Goal: Task Accomplishment & Management: Manage account settings

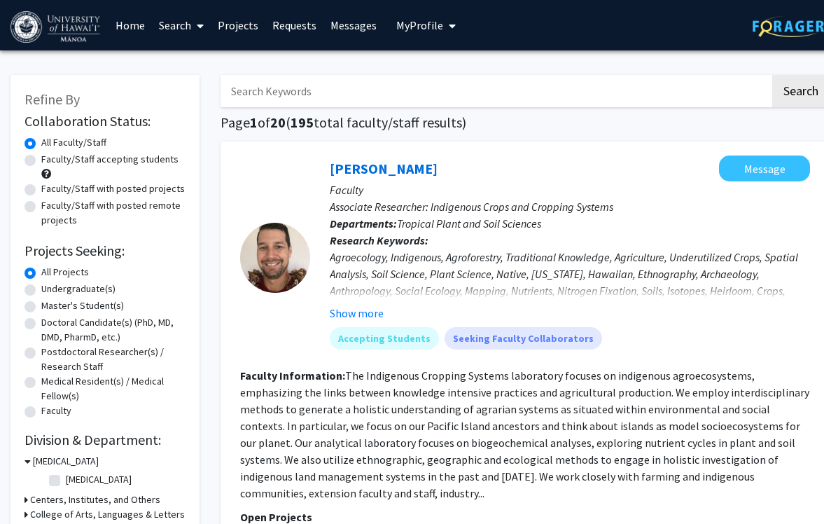
click at [248, 27] on link "Projects" at bounding box center [238, 25] width 55 height 49
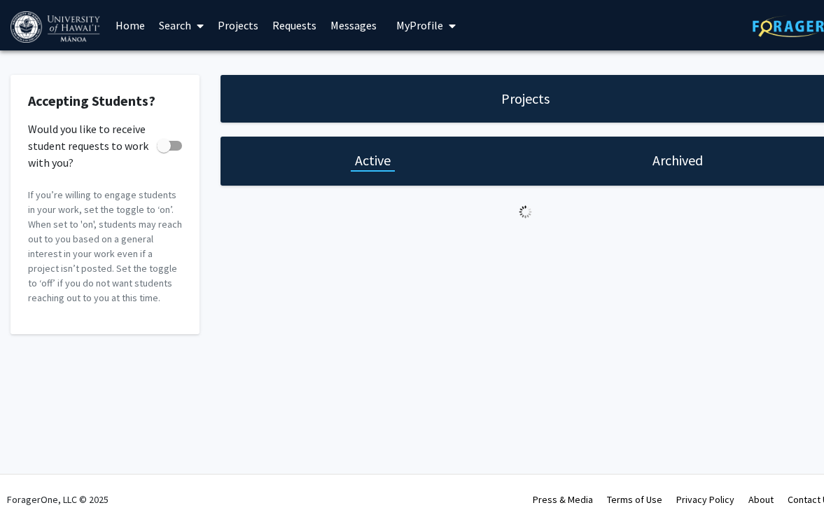
checkbox input "true"
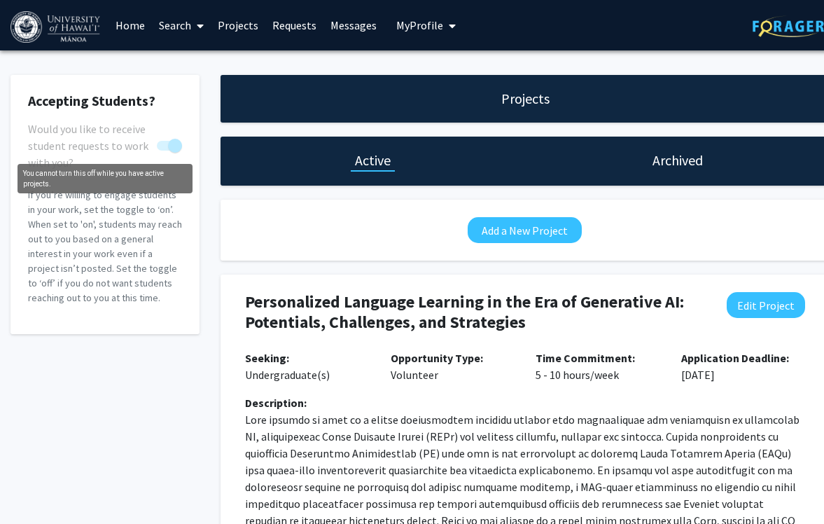
click at [175, 143] on span "You cannot turn this off while you have active projects." at bounding box center [175, 146] width 14 height 14
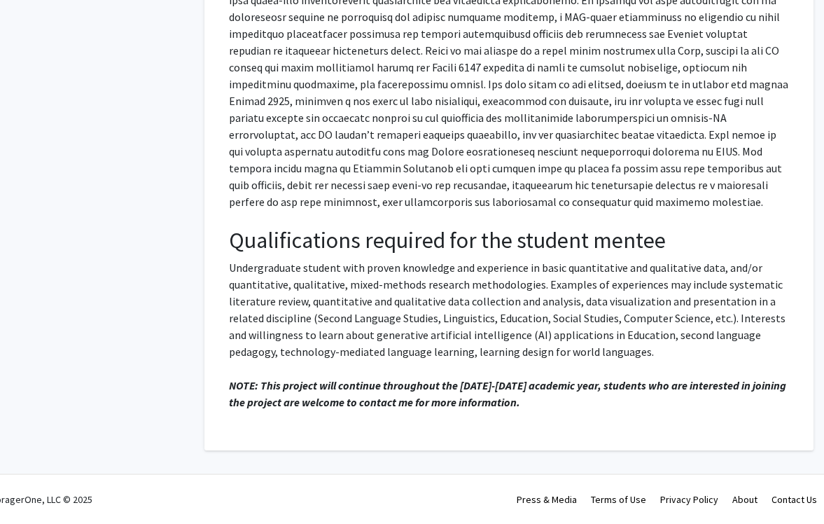
scroll to position [0, 16]
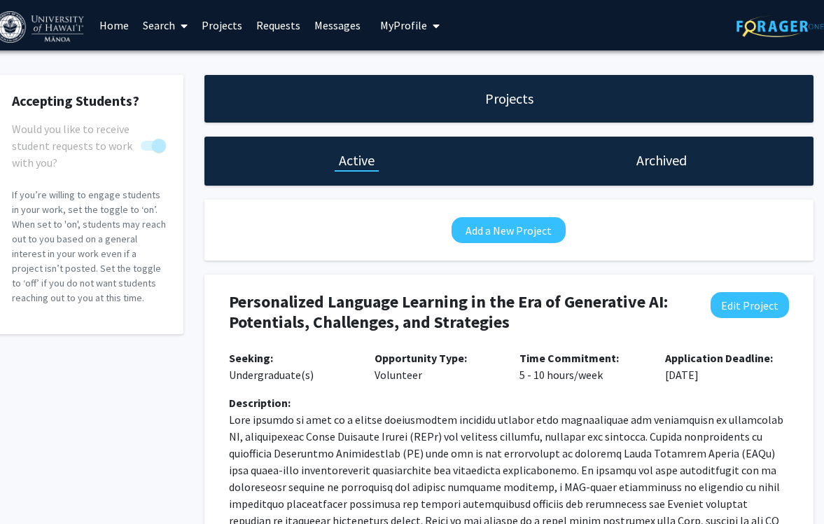
click at [522, 96] on h1 "Projects" at bounding box center [509, 99] width 48 height 20
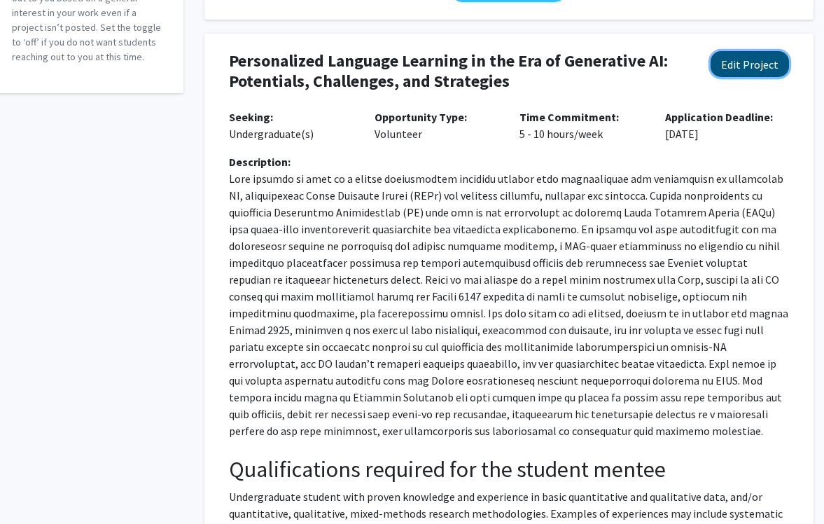
click at [753, 52] on button "Edit Project" at bounding box center [749, 64] width 78 height 26
select select "5 - 10"
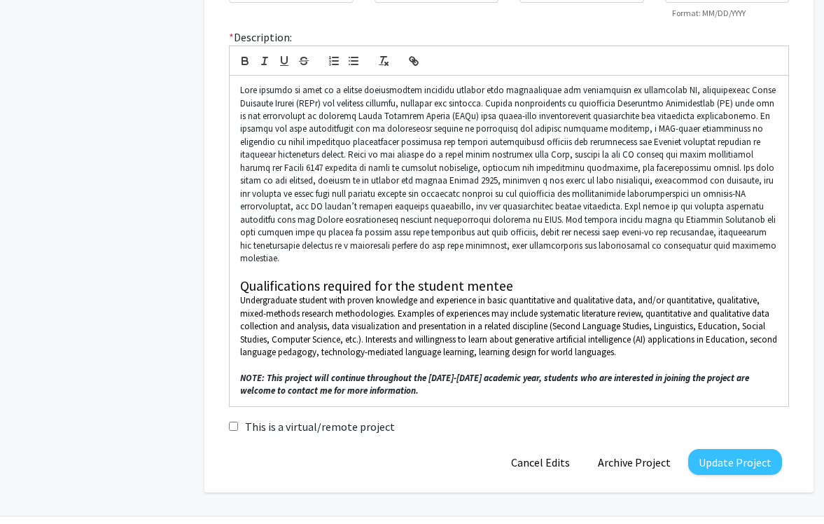
scroll to position [443, 16]
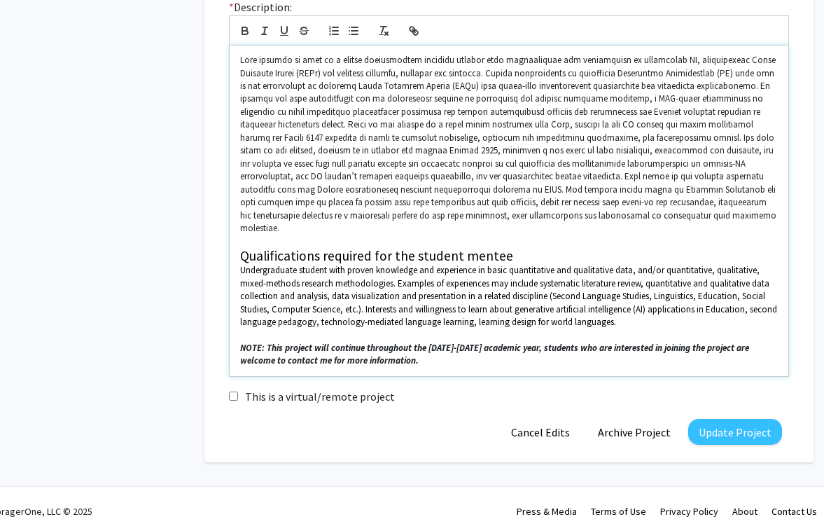
click at [356, 234] on p at bounding box center [509, 240] width 538 height 13
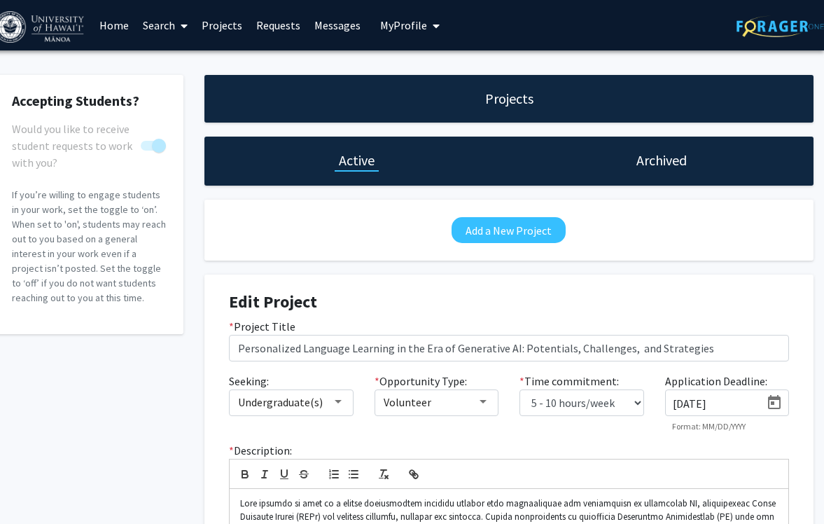
click at [412, 31] on span "My Profile" at bounding box center [403, 25] width 47 height 14
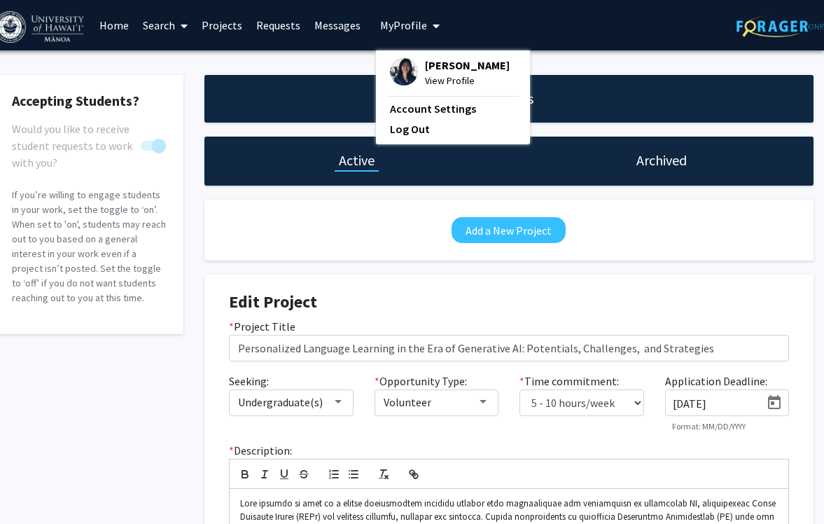
click at [433, 68] on span "[PERSON_NAME]" at bounding box center [467, 64] width 85 height 15
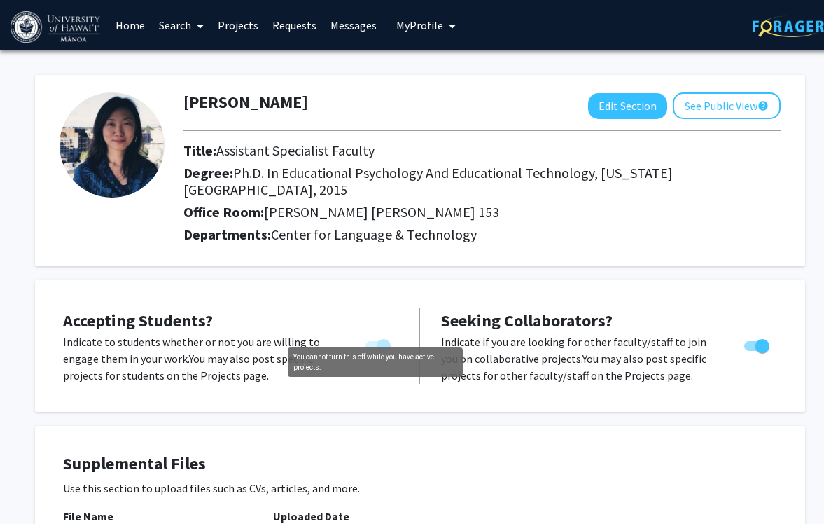
click at [384, 339] on span "You cannot turn this off while you have active projects." at bounding box center [384, 346] width 14 height 14
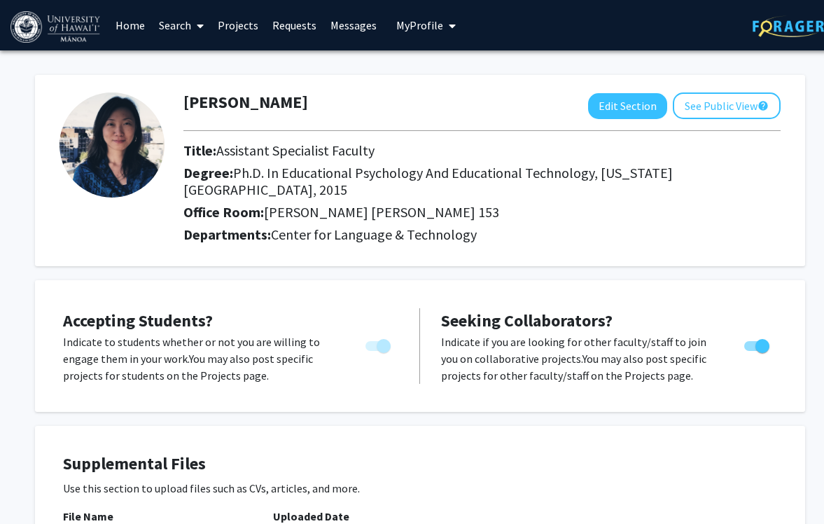
click at [636, 387] on div "Accepting Students? Indicate to students whether or not you are willing to enga…" at bounding box center [420, 346] width 770 height 132
click at [649, 108] on button "Edit Section" at bounding box center [627, 106] width 79 height 26
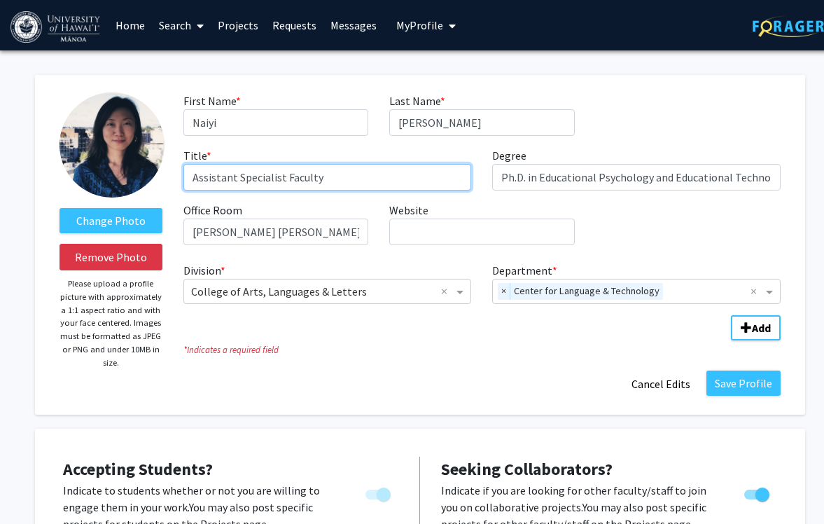
drag, startPoint x: 235, startPoint y: 176, endPoint x: 199, endPoint y: 173, distance: 36.6
click at [199, 173] on input "Assistant Specialist Faculty" at bounding box center [327, 177] width 288 height 27
type input "Associate Specialist Faculty"
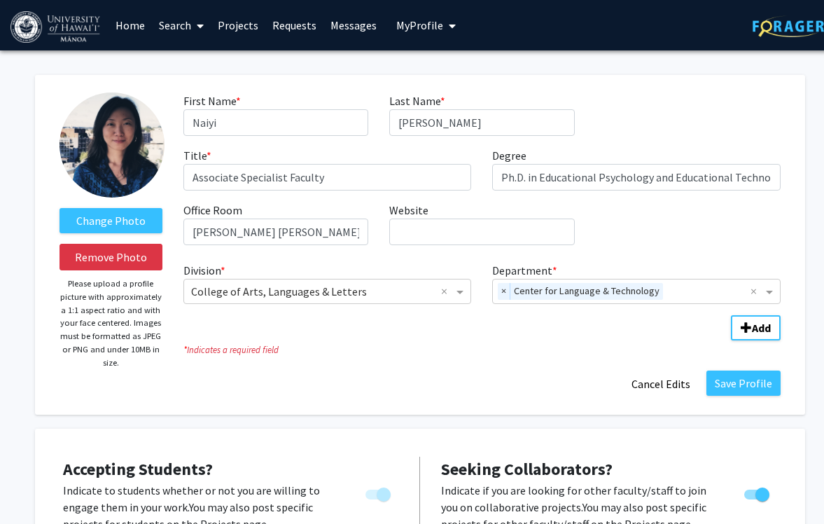
click at [500, 352] on icon "* Indicates a required field" at bounding box center [481, 349] width 597 height 13
click at [742, 377] on button "Save Profile" at bounding box center [743, 382] width 74 height 25
